Goal: Find specific page/section: Find specific page/section

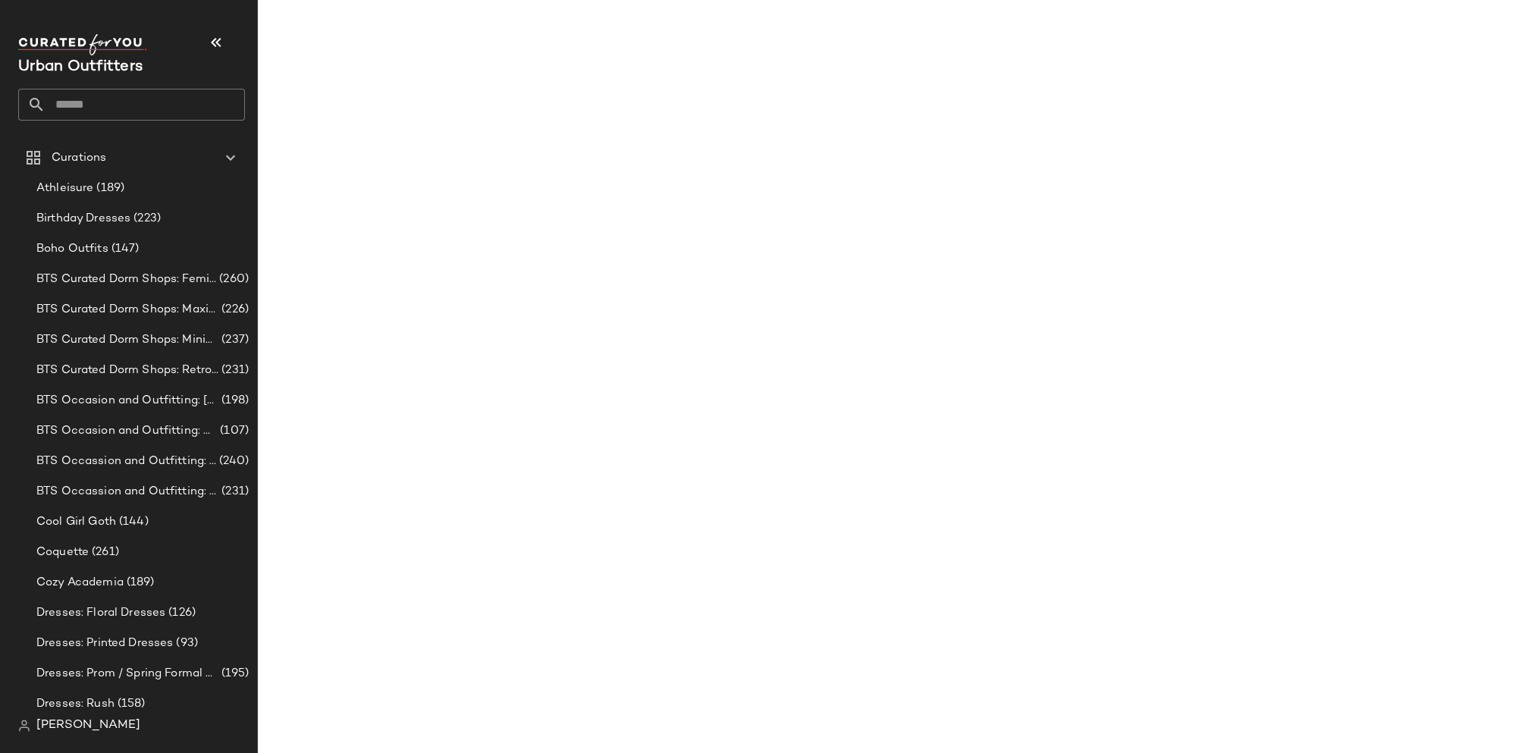
click at [94, 112] on input "text" at bounding box center [146, 105] width 200 height 32
type input "*"
click at [105, 96] on input "******" at bounding box center [131, 105] width 227 height 32
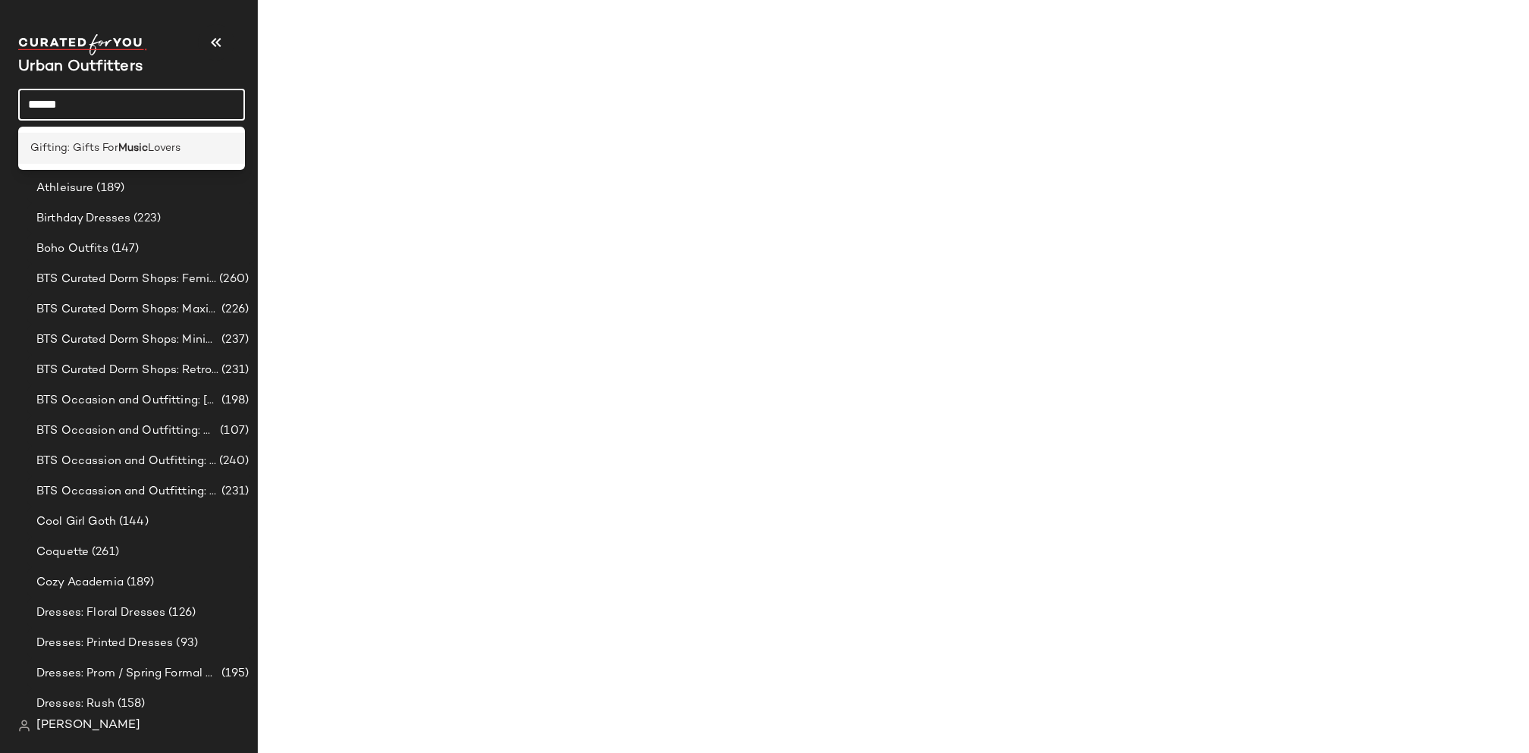
type input "*****"
click at [146, 140] on b "Music" at bounding box center [133, 148] width 30 height 16
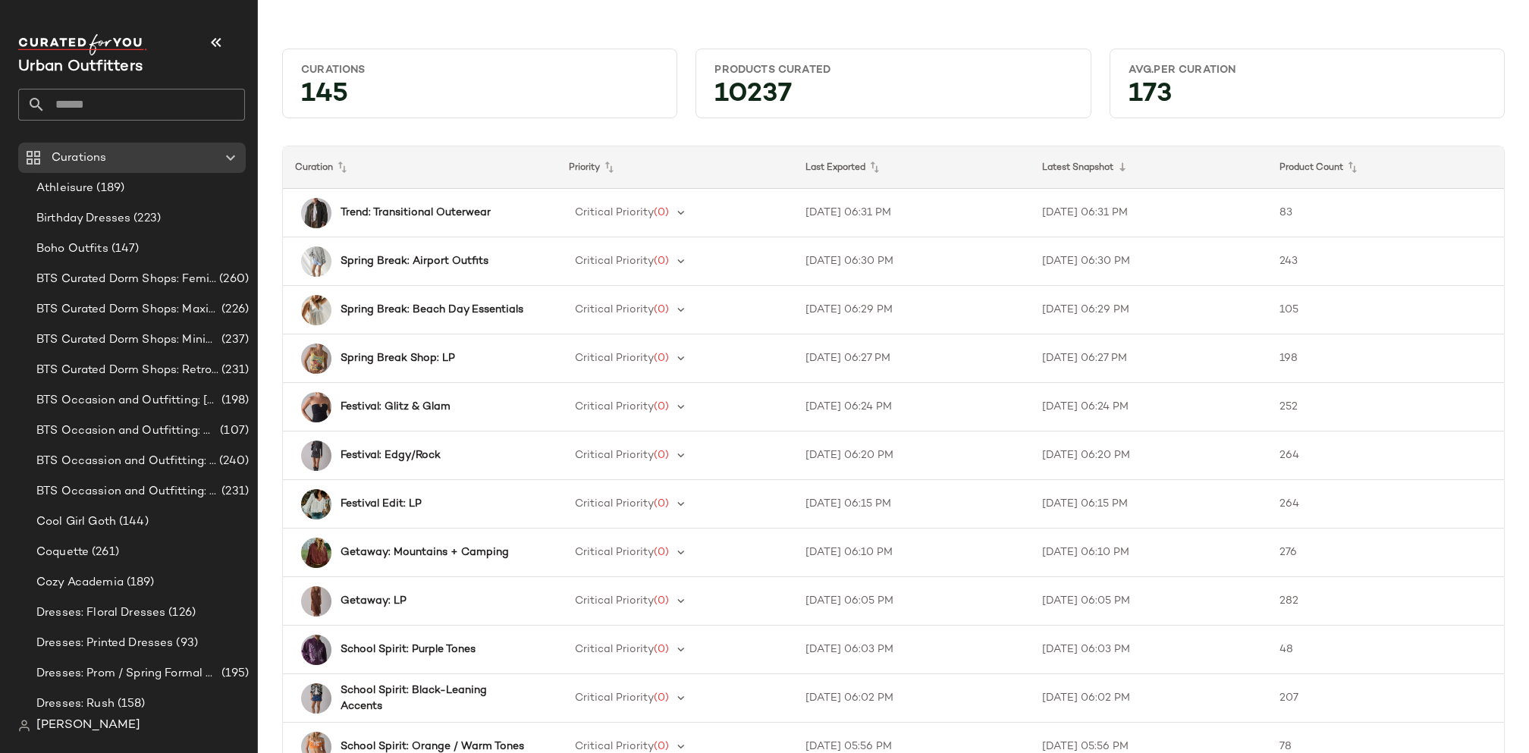
click at [132, 89] on input "text" at bounding box center [146, 105] width 200 height 32
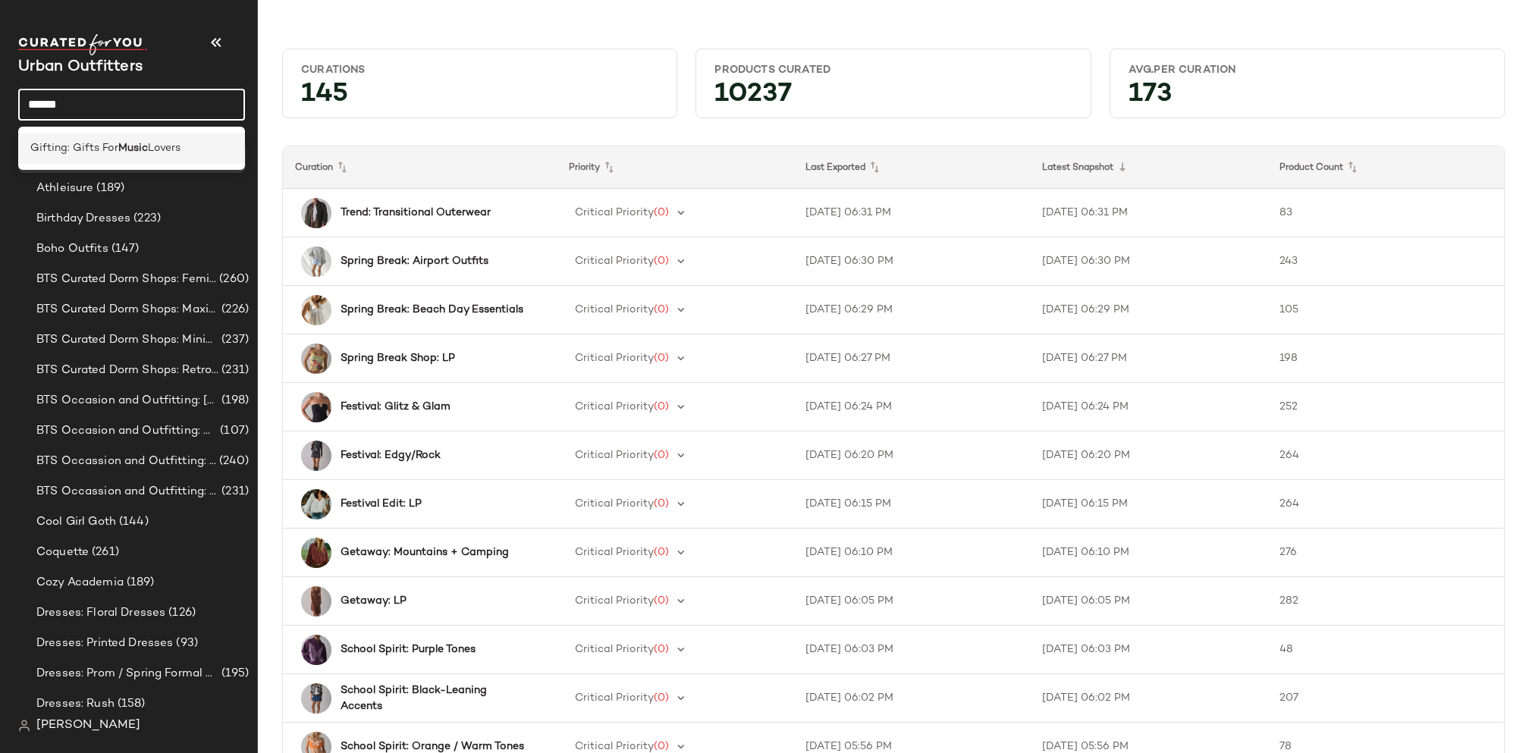
type input "*****"
click at [118, 149] on b "Music" at bounding box center [133, 148] width 30 height 16
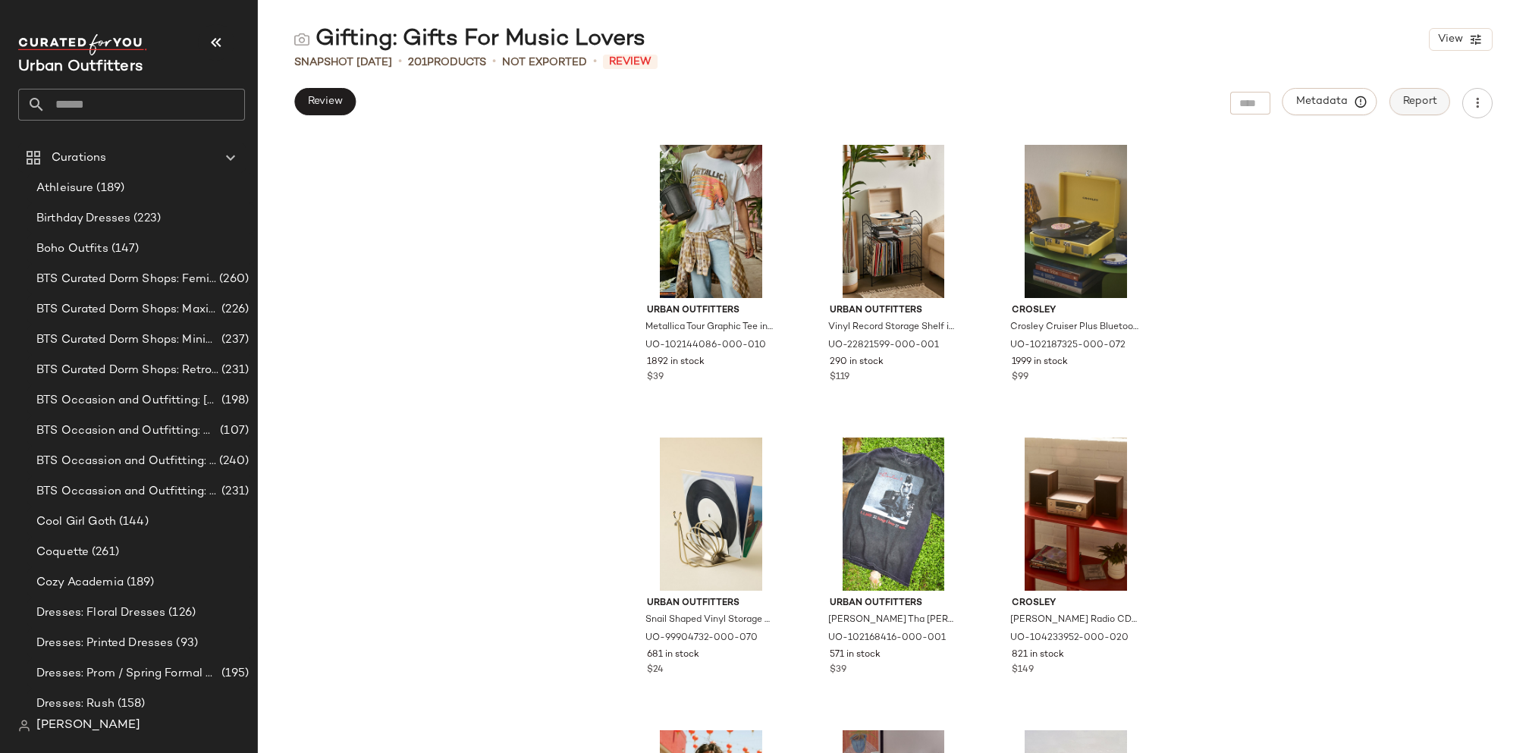
click at [1427, 101] on span "Report" at bounding box center [1420, 102] width 35 height 12
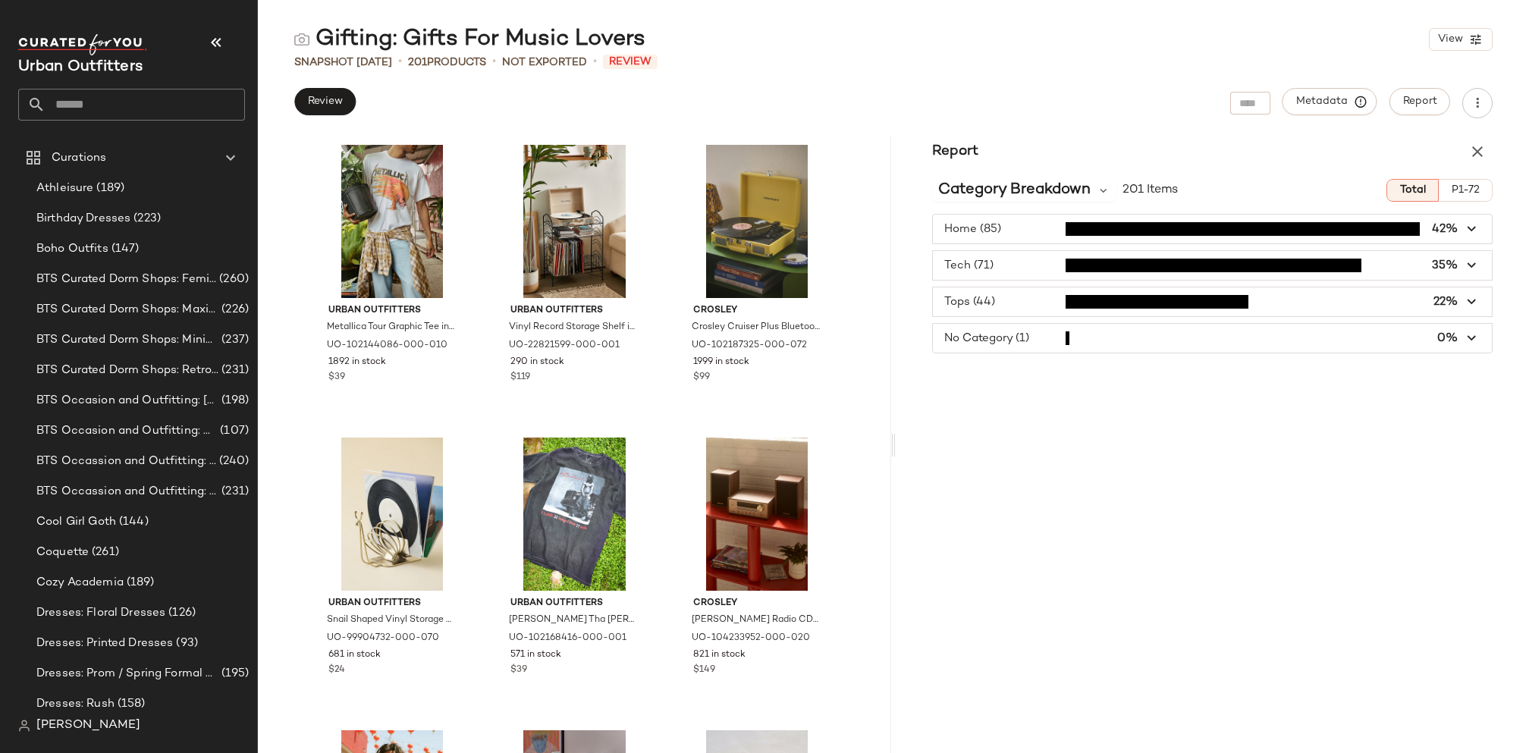
click at [1469, 222] on icon "button" at bounding box center [1472, 229] width 17 height 17
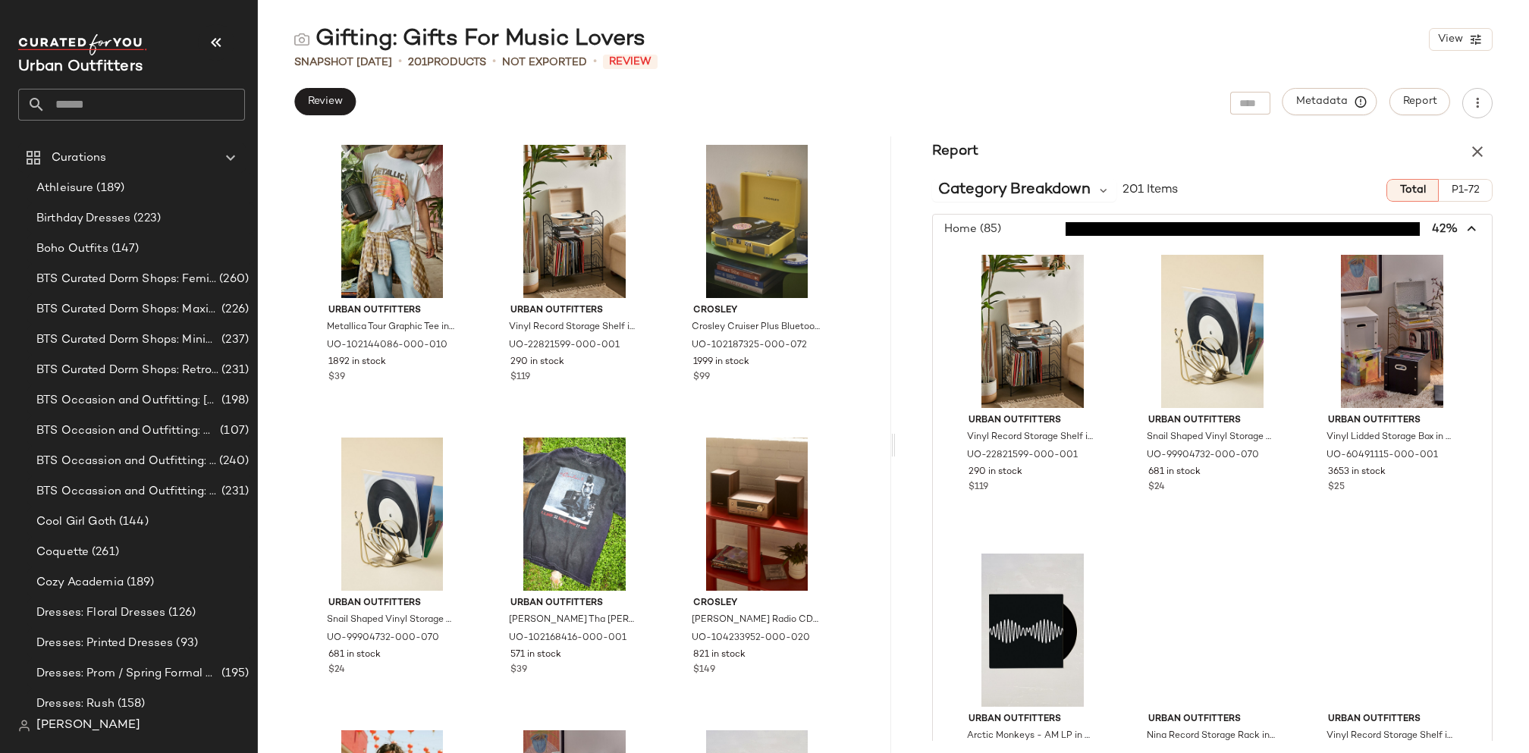
click at [1450, 232] on span "button" at bounding box center [1212, 229] width 559 height 29
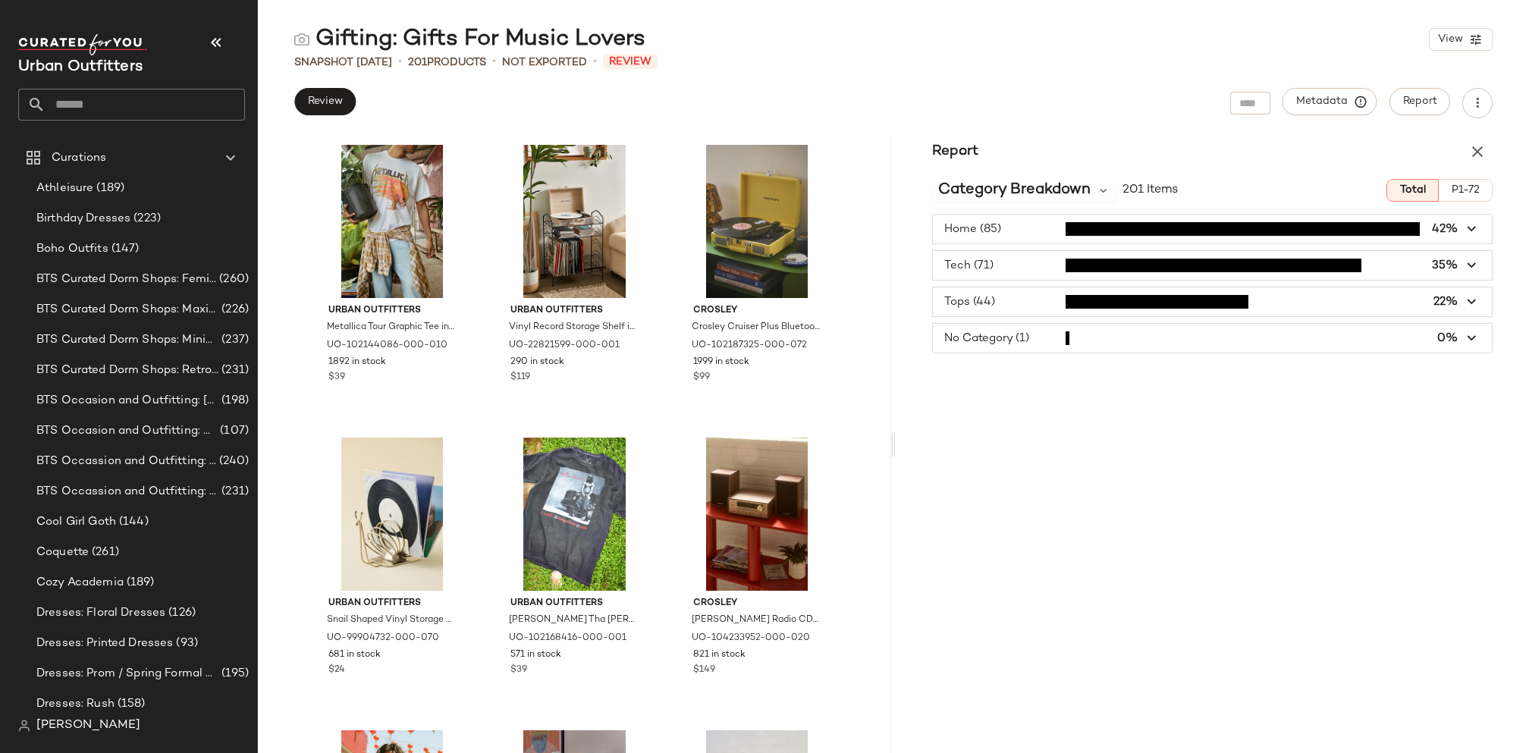
click at [1466, 271] on icon "button" at bounding box center [1472, 265] width 17 height 17
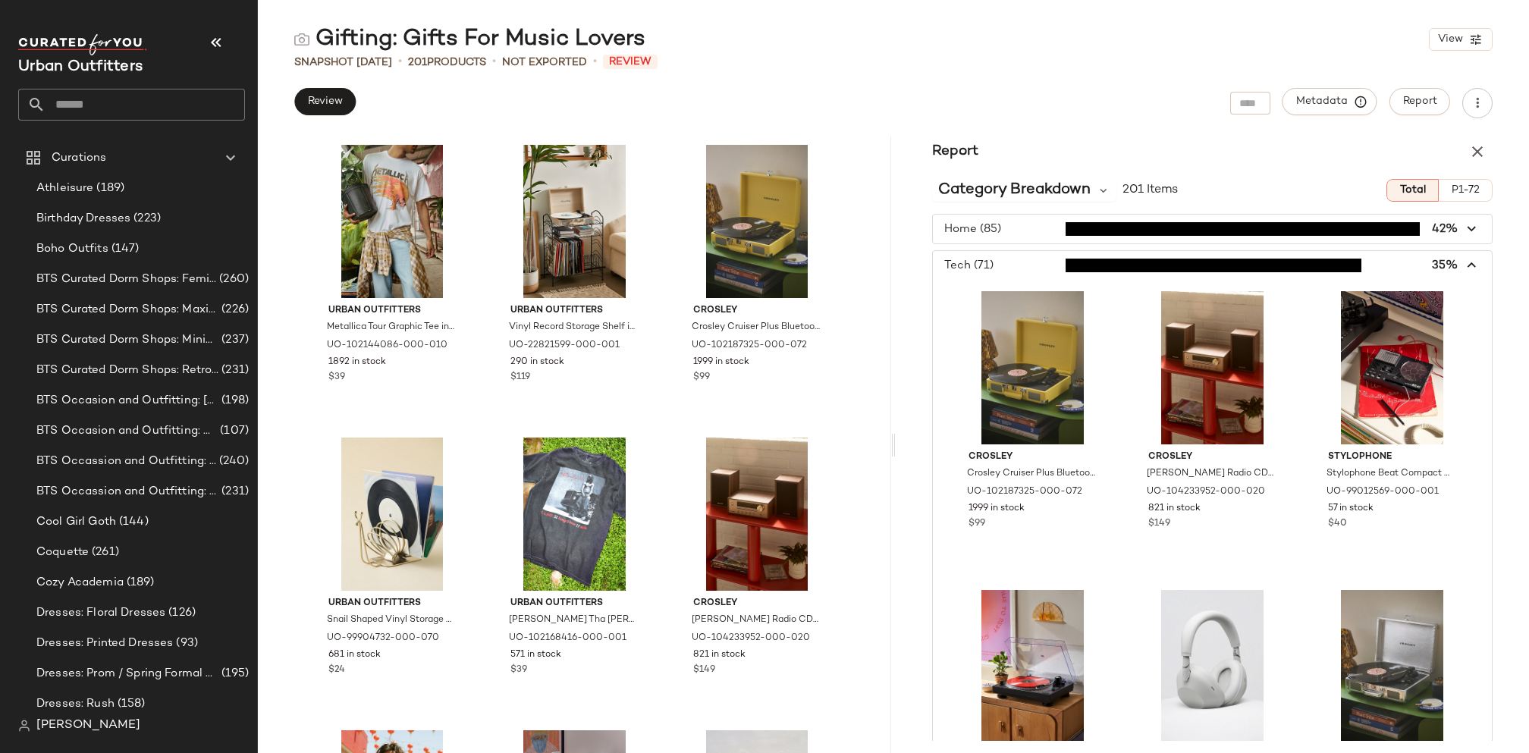
click at [1465, 270] on icon "button" at bounding box center [1472, 265] width 17 height 17
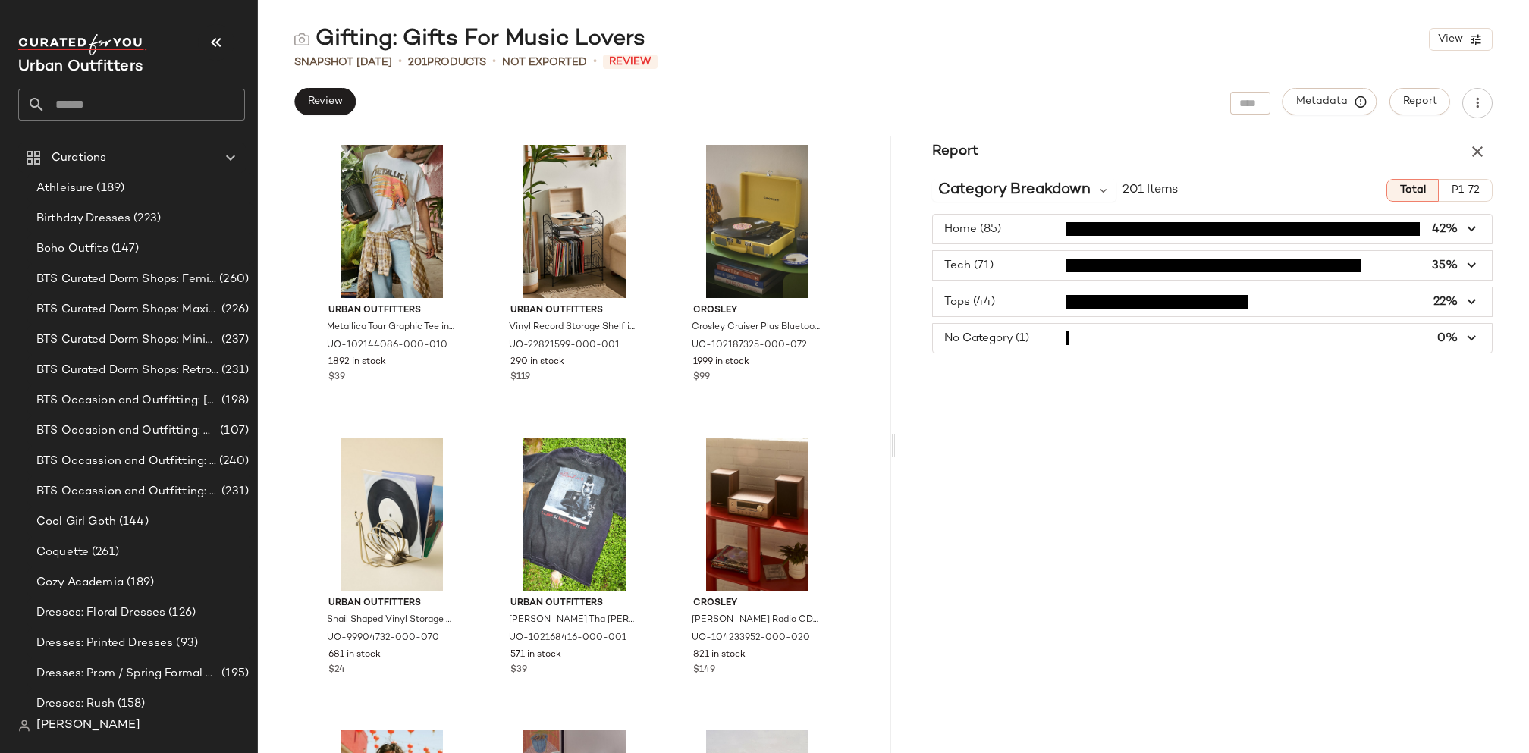
click at [1436, 308] on span "button" at bounding box center [1212, 301] width 559 height 29
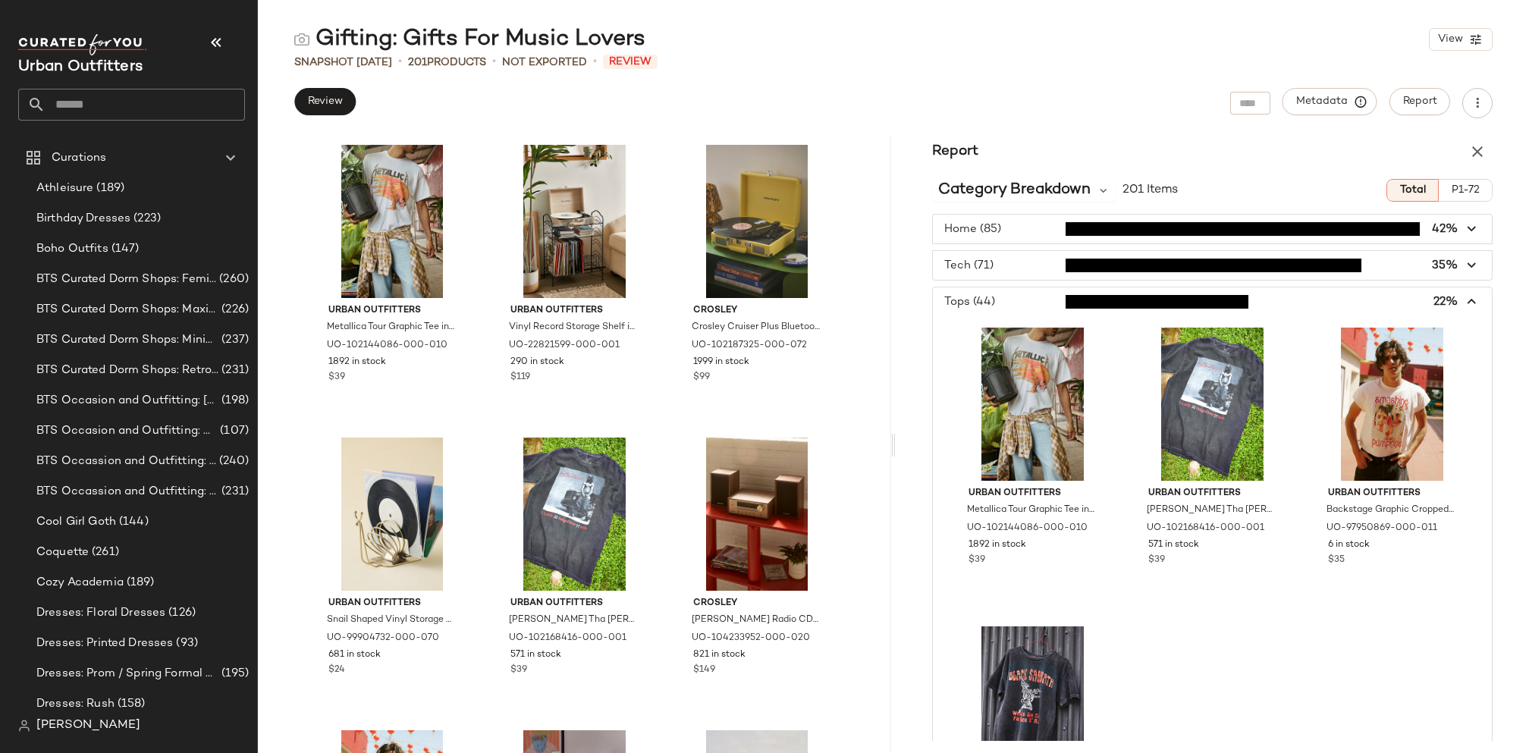
click at [1436, 300] on span "button" at bounding box center [1212, 301] width 559 height 29
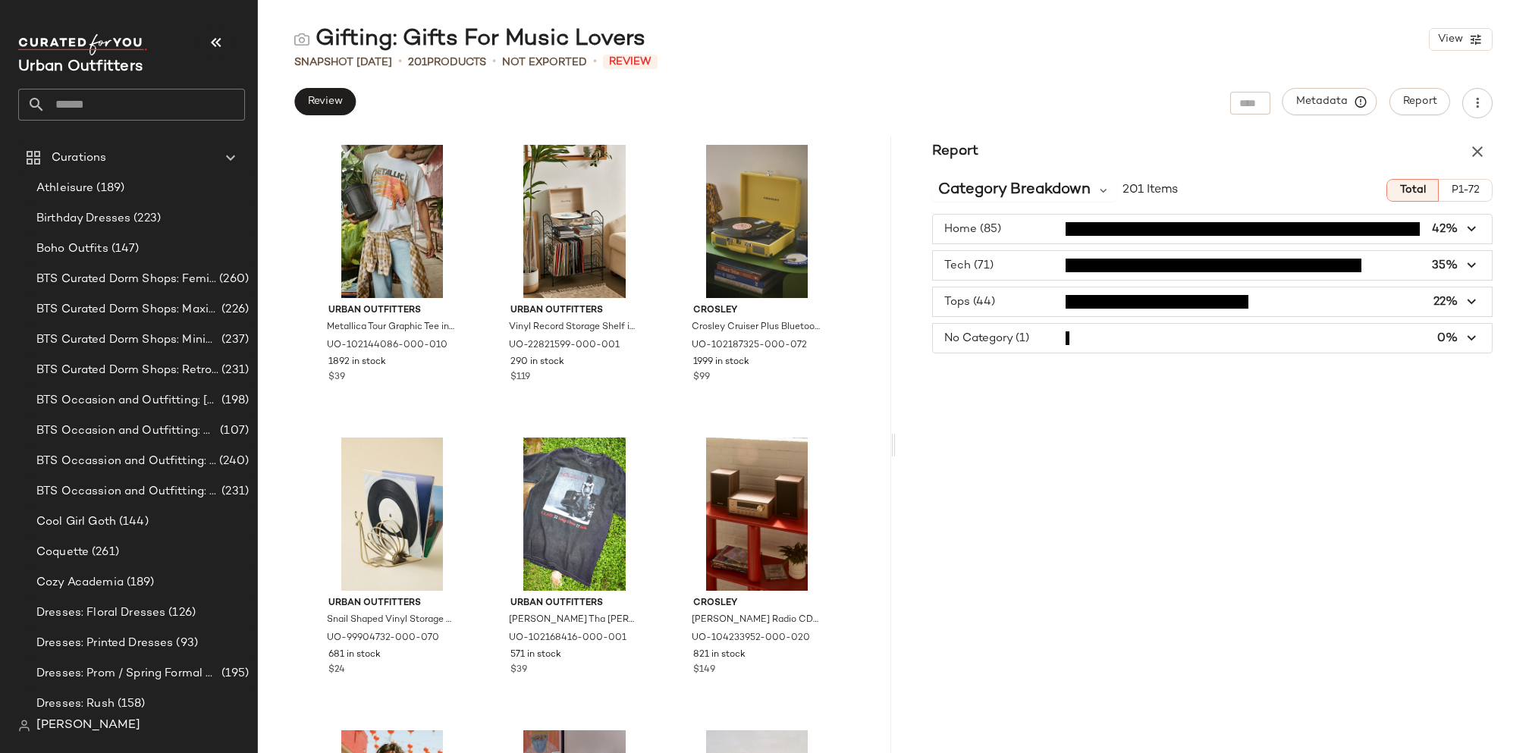
click at [1441, 336] on span "button" at bounding box center [1212, 338] width 559 height 29
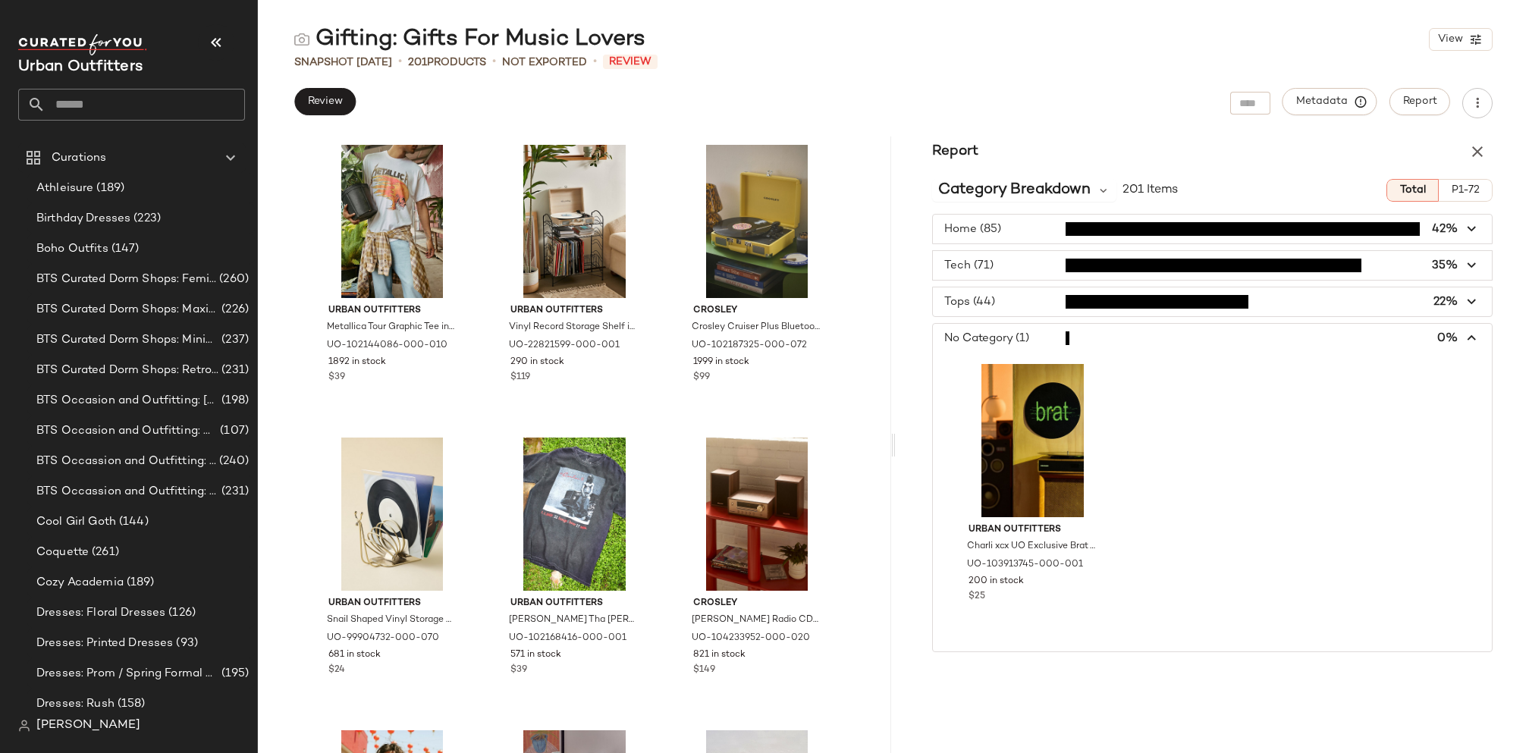
click at [1441, 336] on span "button" at bounding box center [1212, 338] width 559 height 29
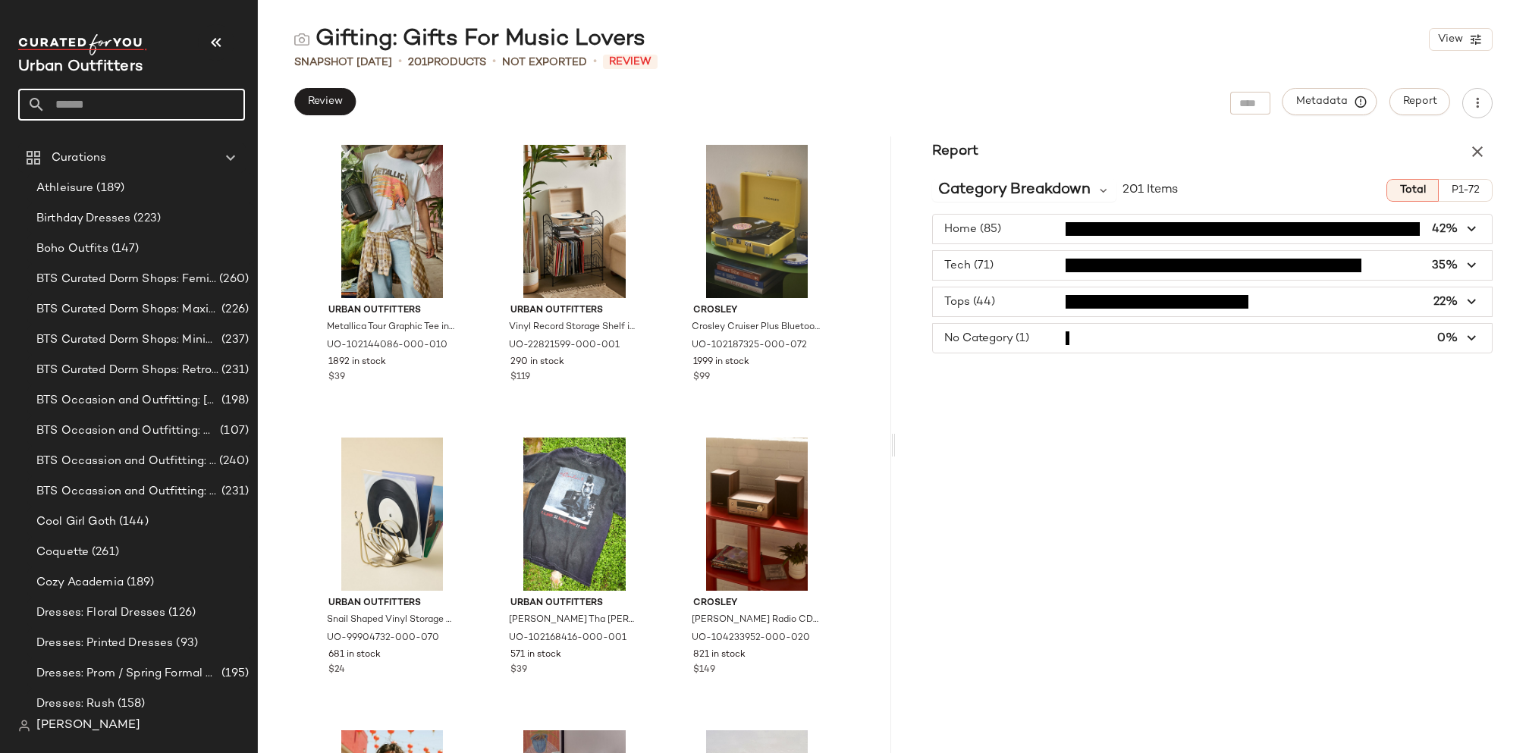
click at [180, 103] on input "text" at bounding box center [146, 105] width 200 height 32
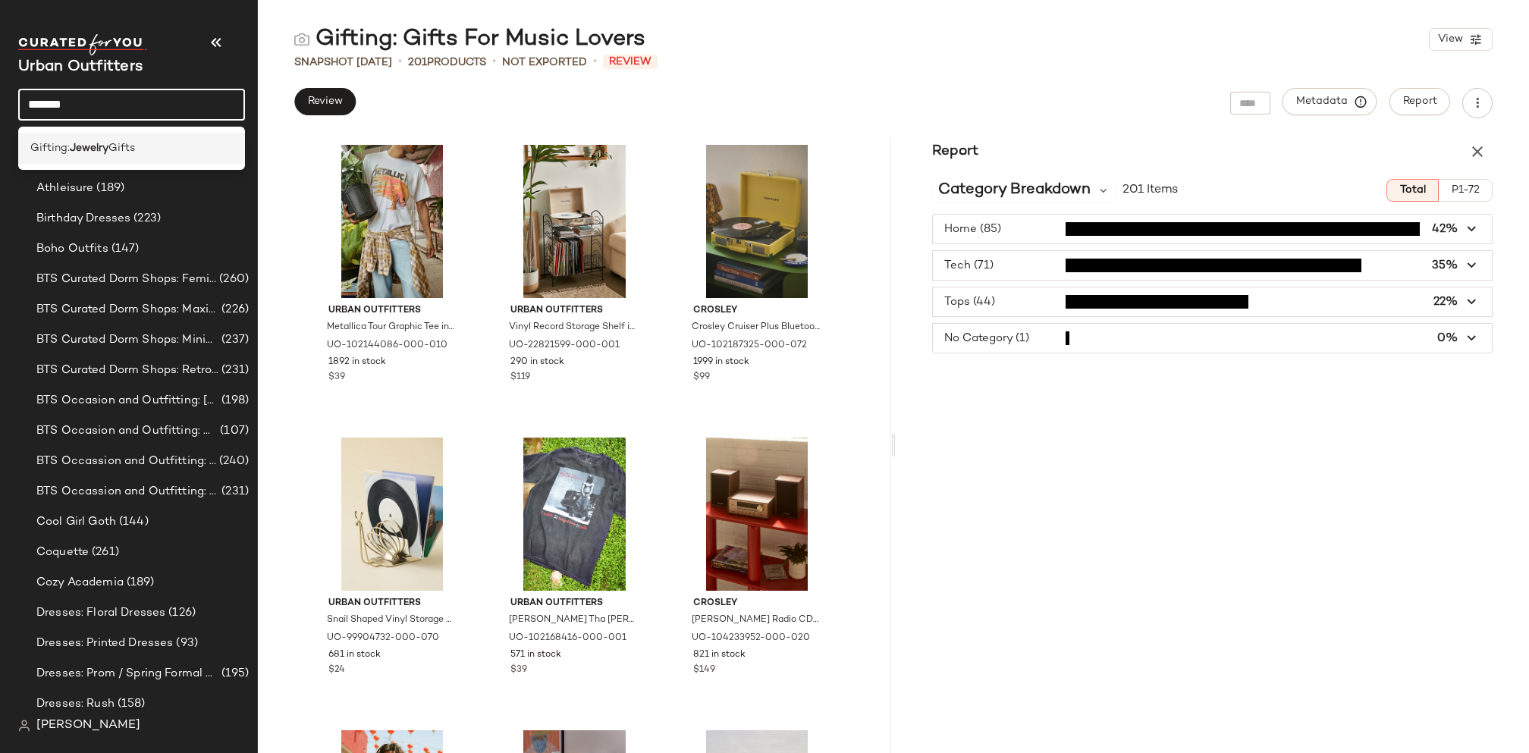
type input "*******"
click at [121, 140] on span "Gifts" at bounding box center [121, 148] width 27 height 16
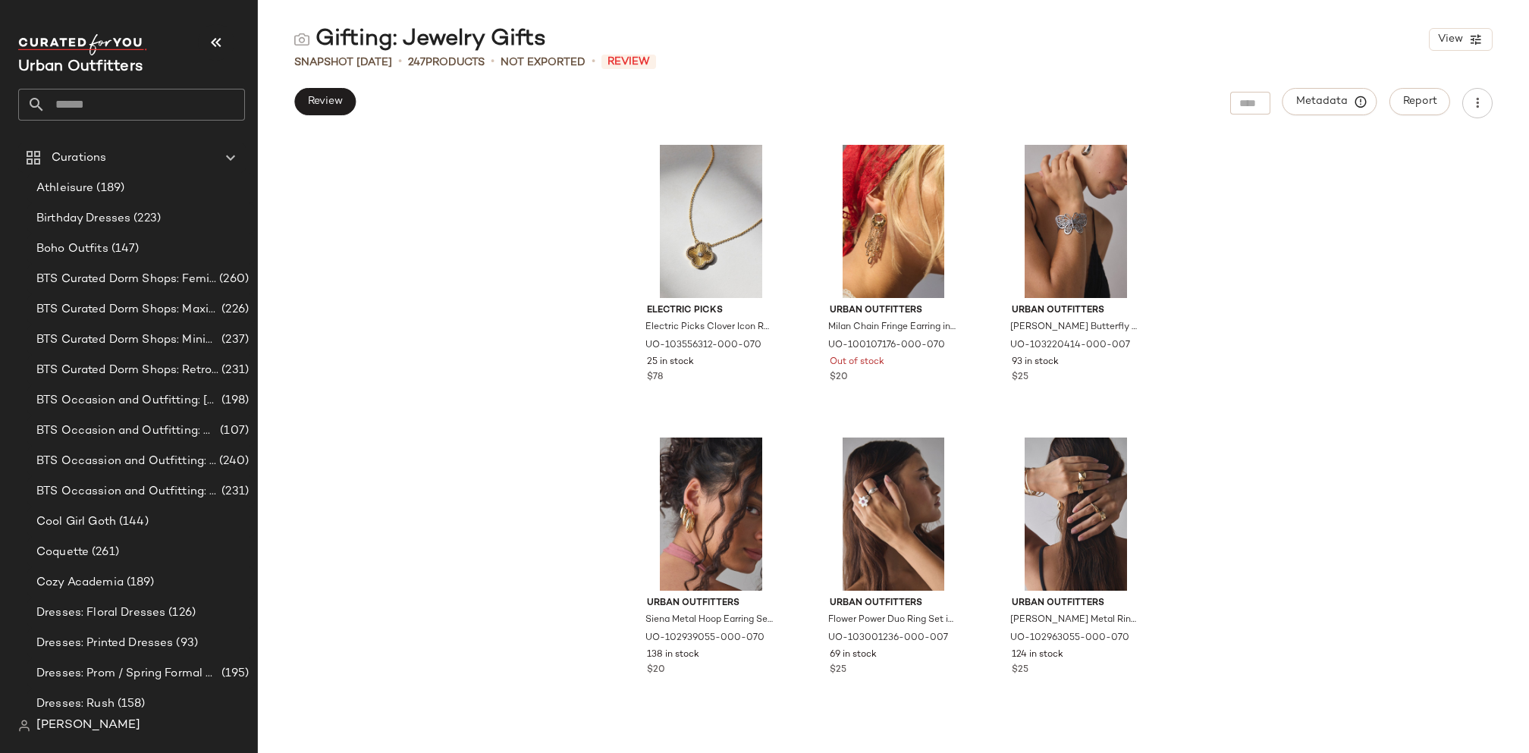
scroll to position [1794, 0]
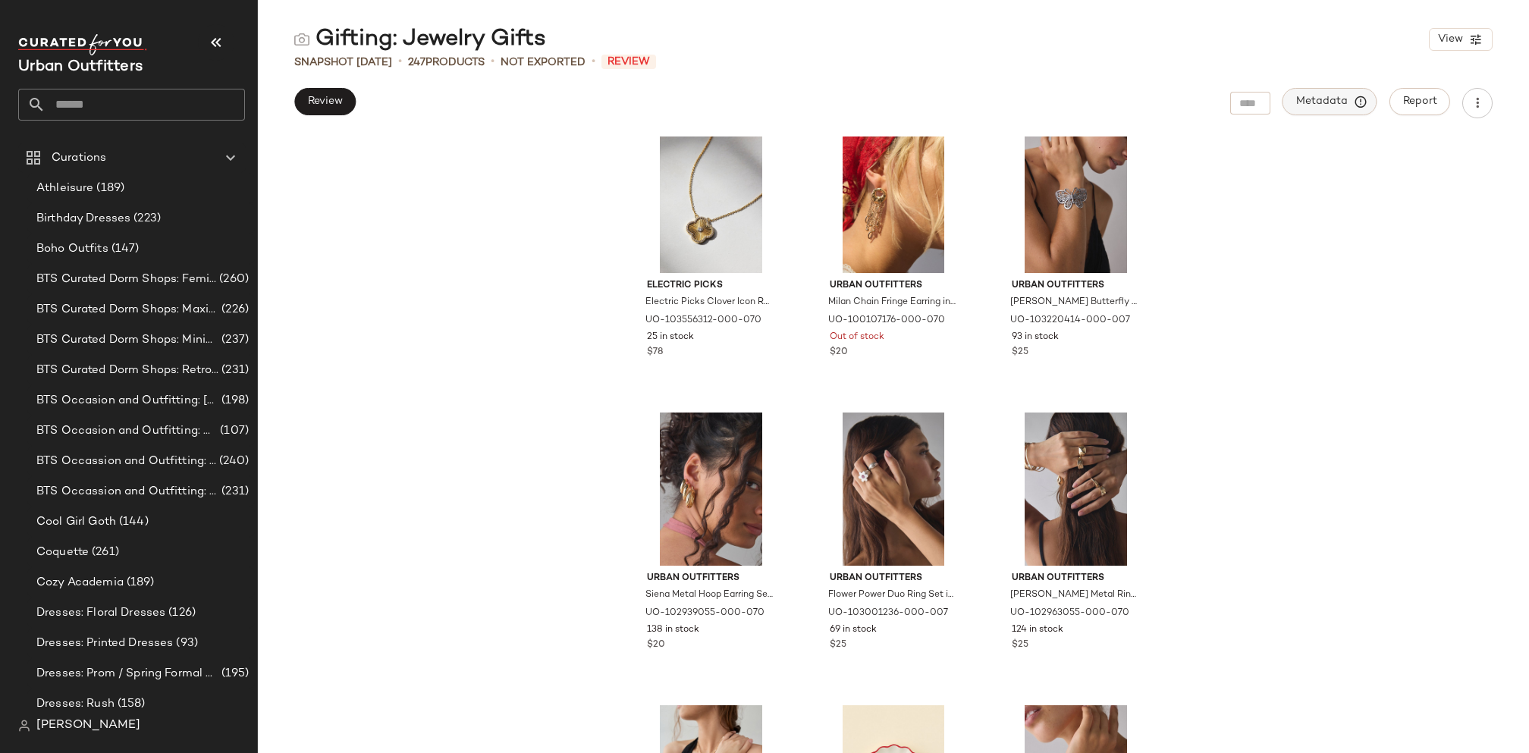
click at [1327, 95] on span "Metadata" at bounding box center [1330, 102] width 69 height 14
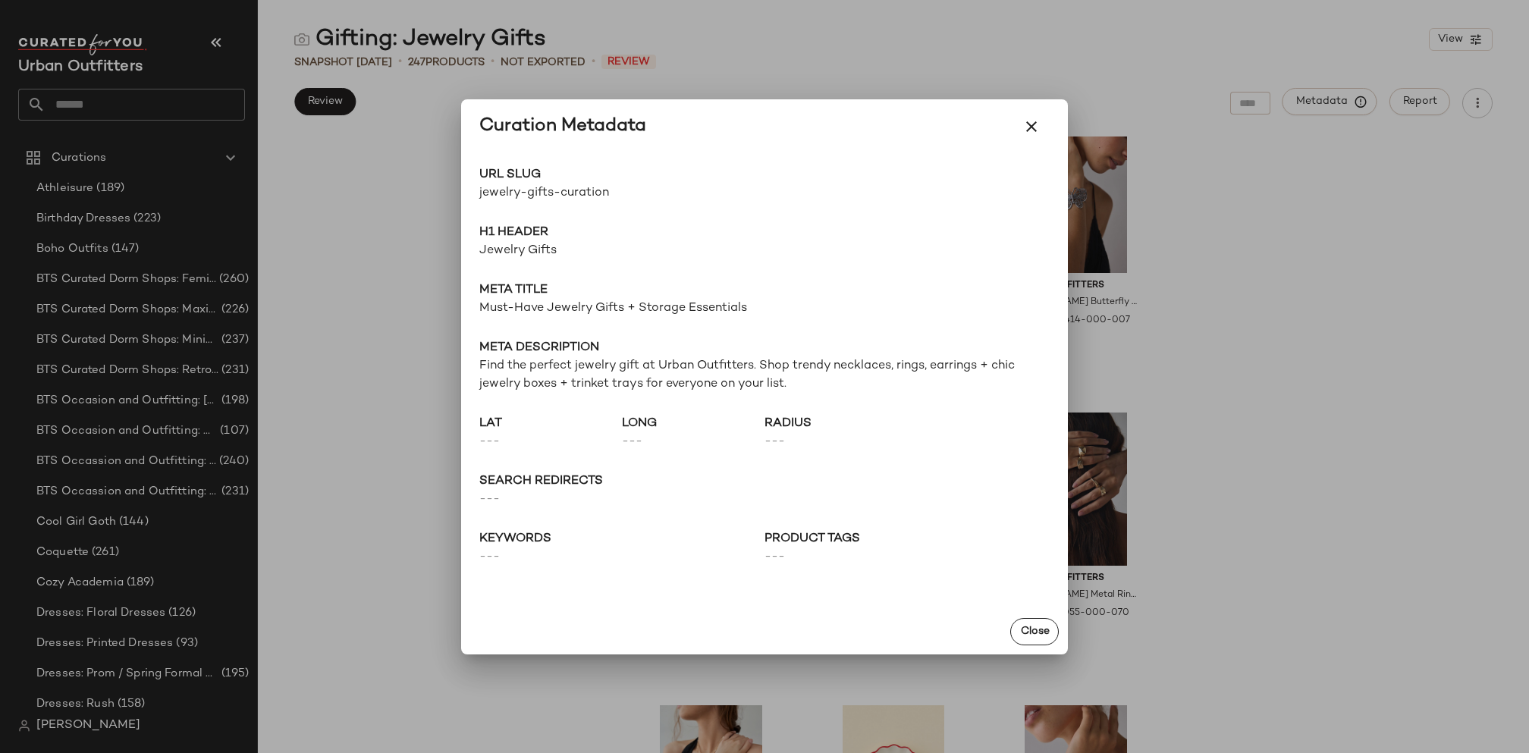
click at [644, 168] on span "URL Slug" at bounding box center [621, 175] width 285 height 18
drag, startPoint x: 628, startPoint y: 195, endPoint x: 473, endPoint y: 188, distance: 155.7
click at [473, 188] on div "URL Slug jewelry-gifts-curation Go to Shop H1 Header Jewelry Gifts Meta title M…" at bounding box center [764, 381] width 607 height 455
copy span "jewelry-gifts-curation"
